Goal: Communication & Community: Answer question/provide support

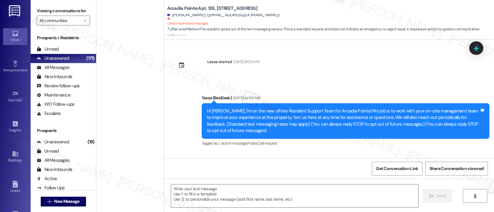
scroll to position [249, 0]
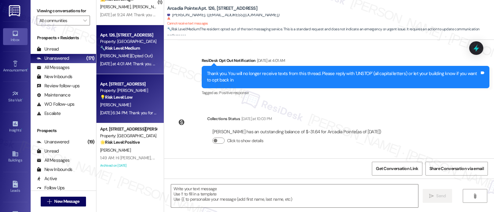
click at [111, 110] on div "[DATE] 6:34 PM: Thank you for your message. Our offices are currently closed, b…" at bounding box center [285, 113] width 371 height 6
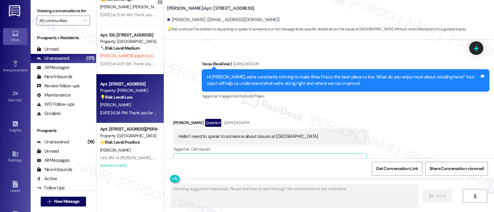
scroll to position [863, 0]
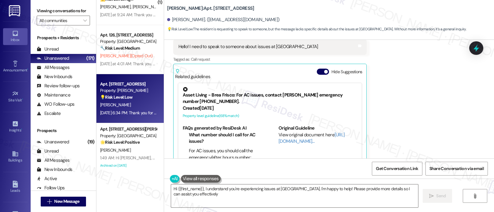
type textarea "Hi {{first_name}}, I understand you're experiencing issues at [GEOGRAPHIC_DATA]…"
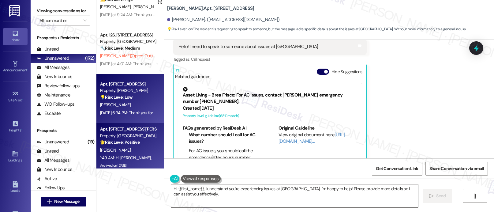
click at [138, 147] on div "[PERSON_NAME]" at bounding box center [128, 150] width 58 height 8
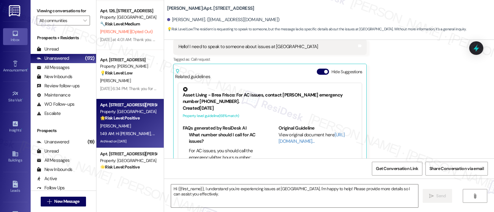
scroll to position [2198, 0]
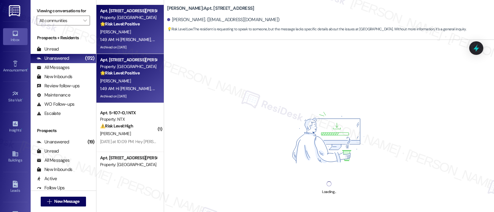
click at [130, 87] on div "1:49 AM: Hi [PERSON_NAME], Reminder: Ice Cream Social is [DATE] from 4:00–5:30 …" at bounding box center [221, 89] width 242 height 6
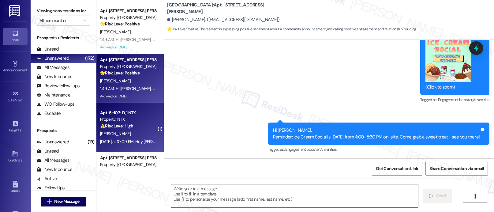
type textarea "Fetching suggested responses. Please feel free to read through the conversation…"
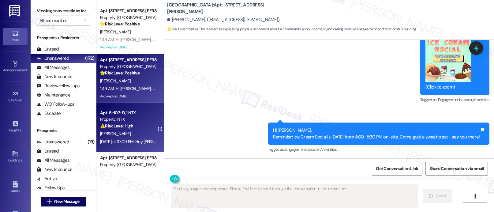
click at [135, 121] on div "Property: NTX" at bounding box center [128, 119] width 57 height 6
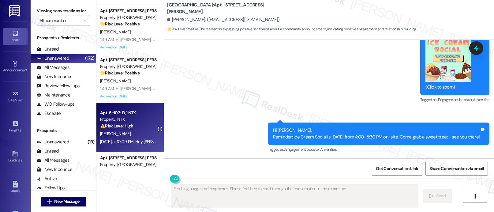
scroll to position [332, 0]
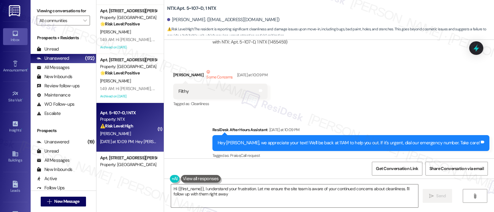
type textarea "Hi {{first_name}}, I understand your frustration. Let me ensure the site team i…"
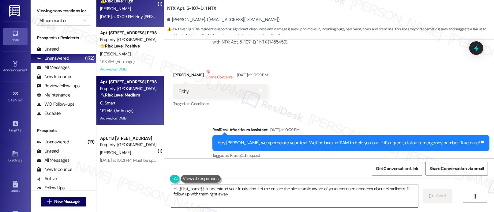
click at [119, 98] on div "🔧 Risk Level: Medium The resident is requesting replacement of toilet seats and…" at bounding box center [128, 95] width 57 height 6
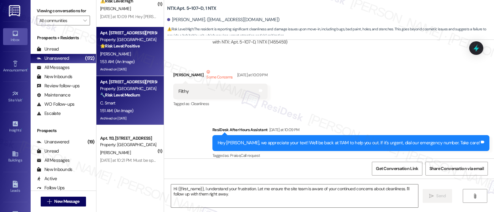
click at [121, 65] on div "Archived on [DATE]" at bounding box center [128, 69] width 58 height 8
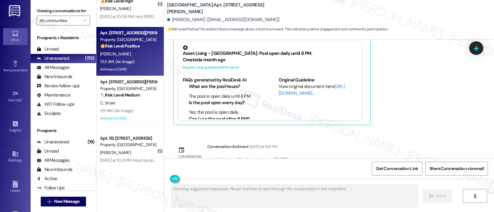
scroll to position [536, 0]
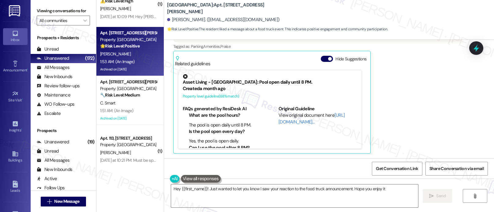
type textarea "Hey {{first_name}}! Just wanted to let you know I saw your reaction to the food…"
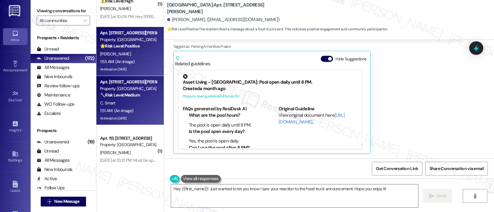
click at [119, 104] on div "C. Smart" at bounding box center [128, 103] width 58 height 8
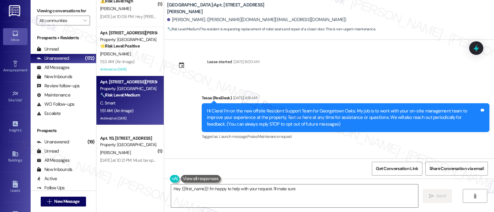
scroll to position [709, 0]
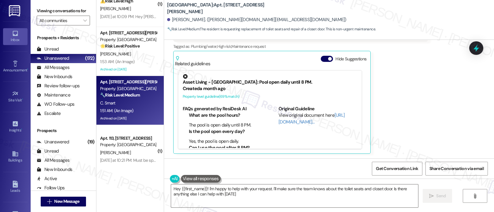
type textarea "Hey {{first_name}}! I'm happy to help with your request. I'll make sure the tea…"
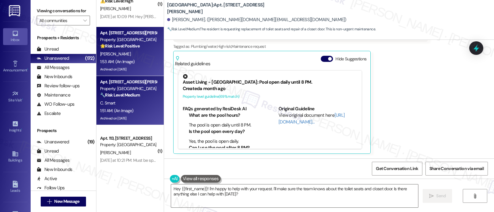
click at [137, 59] on div "1:53 AM: (An Image) 1:53 AM: (An Image)" at bounding box center [128, 62] width 58 height 8
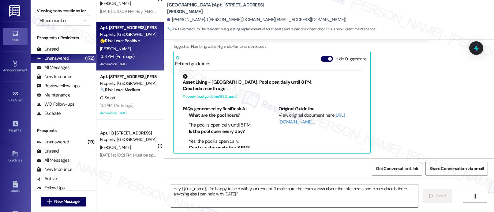
scroll to position [2329, 0]
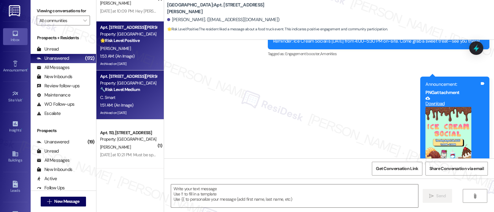
click at [138, 98] on div "C. Smart" at bounding box center [128, 98] width 58 height 8
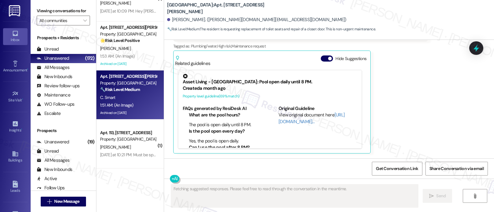
scroll to position [709, 0]
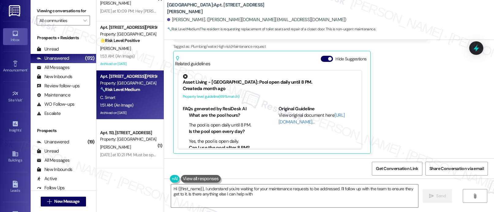
type textarea "Hi {{first_name}}, I understand you're waiting for your maintenance requests to…"
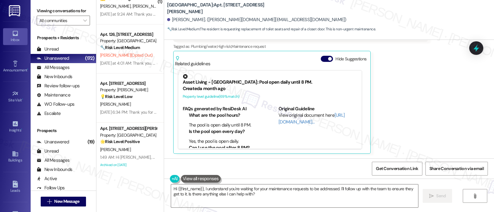
scroll to position [2003, 0]
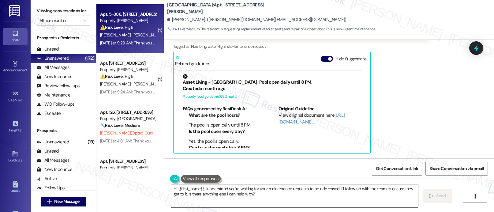
click at [143, 41] on div "[DATE] at 9:29 AM: Thank you for your message. Our offices are currently closed…" at bounding box center [288, 43] width 376 height 6
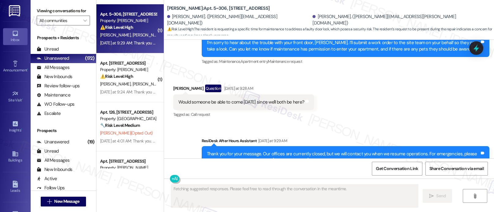
scroll to position [414, 0]
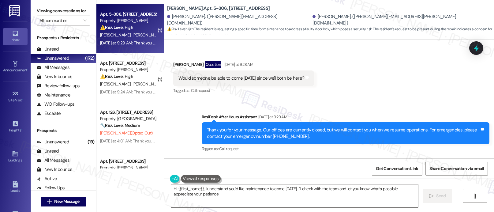
type textarea "Hi {{first_name}}, I understand you'd like maintenance to come [DATE]. I'll che…"
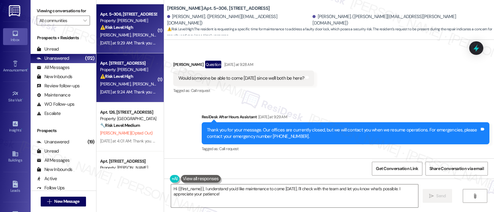
click at [135, 75] on div "⚠️ Risk Level: High The resident reported a package theft concern while out of …" at bounding box center [128, 76] width 57 height 6
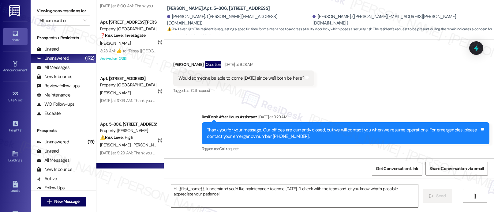
scroll to position [1891, 0]
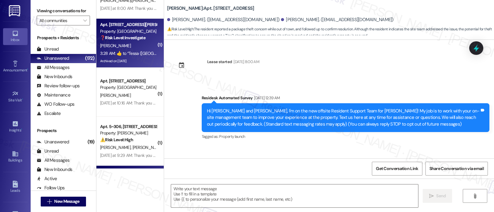
click at [124, 51] on div "3:28 AM:  ​👍​ to “ Tessa ([GEOGRAPHIC_DATA]): I understand you're unable to att…" at bounding box center [284, 53] width 368 height 6
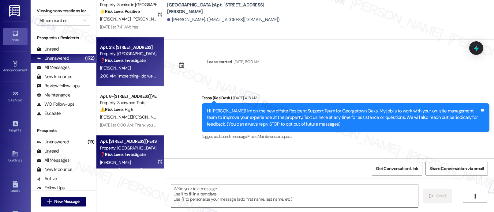
scroll to position [1690, 0]
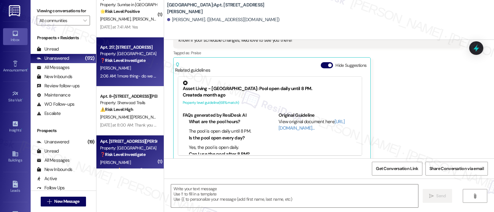
click at [133, 74] on div "2:06 AM: 1 more thing- do we not have the ability to pay rent anymore with our …" at bounding box center [311, 76] width 423 height 6
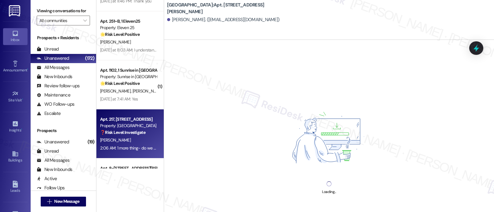
scroll to position [1666, 0]
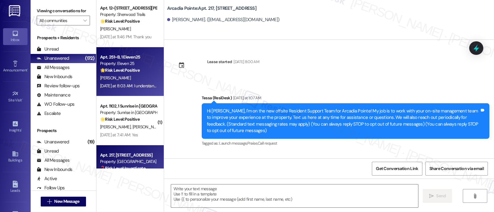
click at [132, 74] on div "[PERSON_NAME]" at bounding box center [128, 78] width 58 height 8
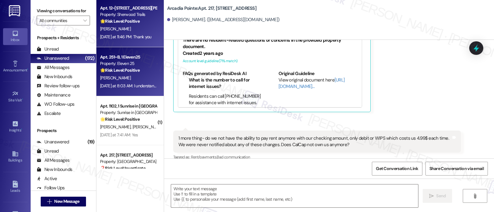
click at [136, 38] on div "[DATE] at 11:46 PM: Thank you [DATE] at 11:46 PM: Thank you" at bounding box center [125, 37] width 51 height 6
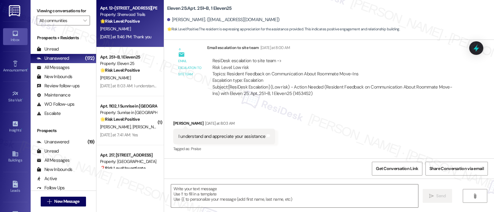
type textarea "Fetching suggested responses. Please feel free to read through the conversation…"
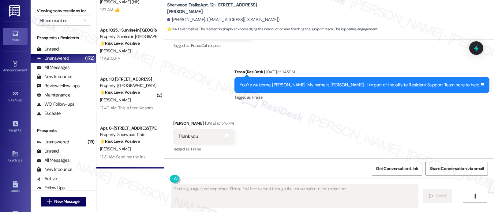
scroll to position [1493, 0]
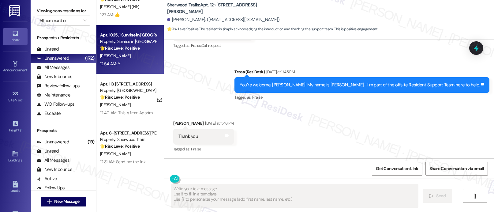
click at [129, 50] on strong "🌟 Risk Level: Positive" at bounding box center [119, 48] width 39 height 6
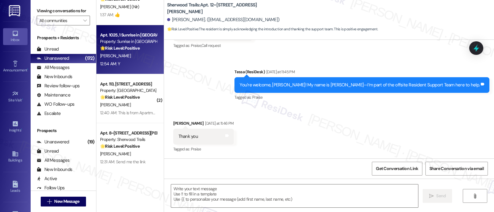
type textarea "Fetching suggested responses. Please feel free to read through the conversation…"
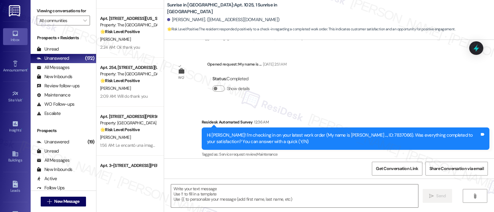
scroll to position [1084, 0]
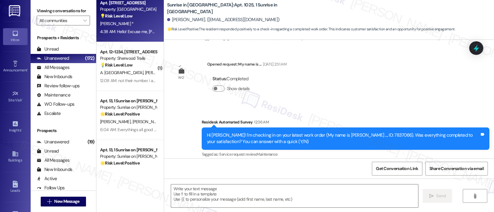
click at [132, 36] on div "Apt. [STREET_ADDRESS] Property: [GEOGRAPHIC_DATA] 💡 Risk Level: Low The residen…" at bounding box center [129, 17] width 67 height 49
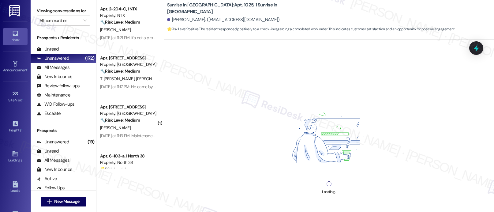
scroll to position [679, 0]
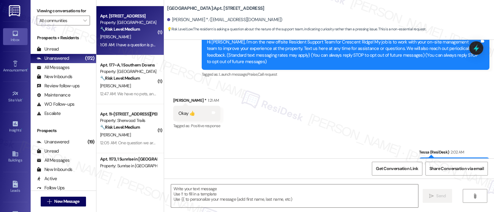
click at [134, 45] on div "1:08 AM: I have a question is pest control provided to the tenets? Ever since t…" at bounding box center [239, 45] width 278 height 6
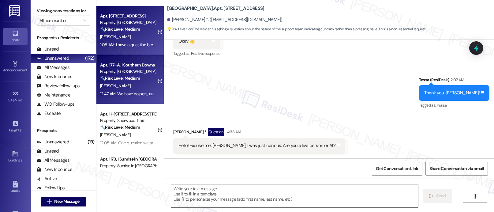
type textarea "Fetching suggested responses. Please feel free to read through the conversation…"
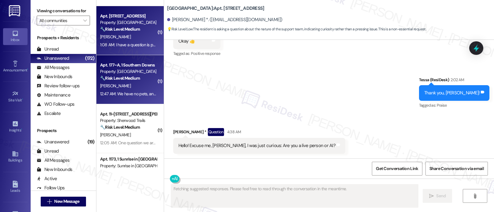
scroll to position [59, 0]
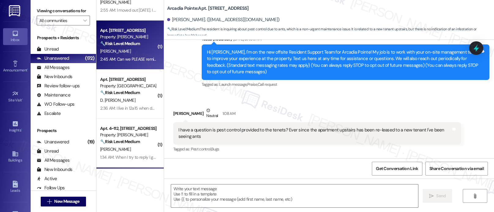
click at [129, 53] on div "[PERSON_NAME]" at bounding box center [128, 51] width 58 height 8
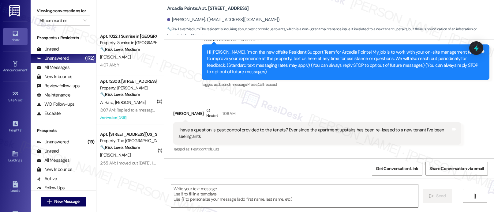
type textarea "Fetching suggested responses. Please feel free to read through the conversation…"
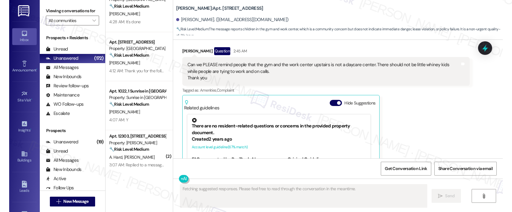
scroll to position [1815, 0]
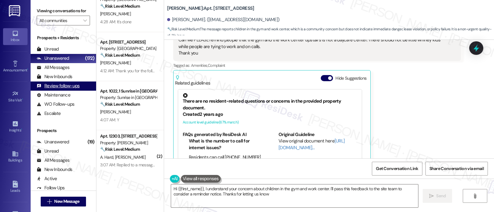
type textarea "Hi {{first_name}}, I understand your concern about children in the gym and work…"
click at [378, 106] on div "[PERSON_NAME] Question 2:45 AM Can we PLEASE remind people that the gym and the…" at bounding box center [317, 97] width 288 height 151
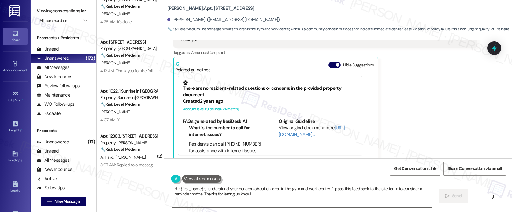
scroll to position [1802, 0]
